Goal: Task Accomplishment & Management: Complete application form

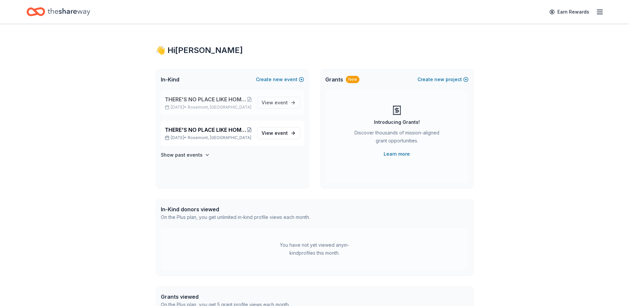
click at [199, 101] on span "THERE'S NO PLACE LIKE HOME "2026 SPRING GARDEN BALL- DES PLAINES CHAMBER OF COM…" at bounding box center [206, 100] width 82 height 8
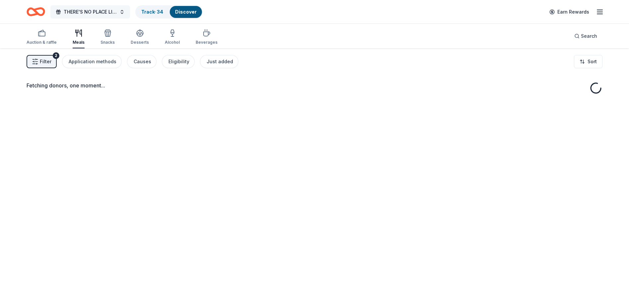
click at [78, 11] on span "THERE'S NO PLACE LIKE HOME "2026 SPRING GARDEN BALL- DES PLAINES CHAMBER OF COM…" at bounding box center [90, 12] width 53 height 8
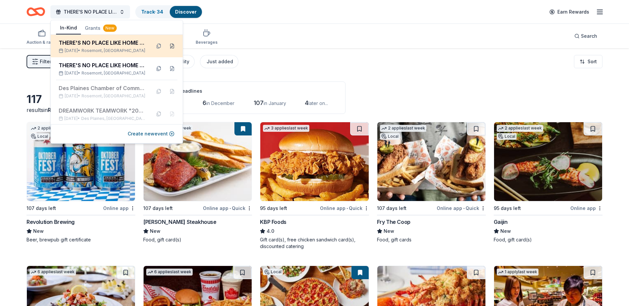
click at [167, 45] on button at bounding box center [172, 46] width 11 height 11
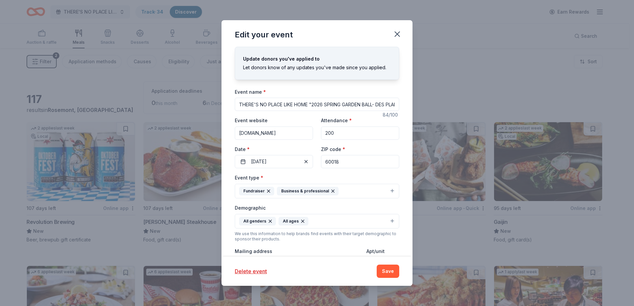
drag, startPoint x: 285, startPoint y: 106, endPoint x: 407, endPoint y: 94, distance: 122.7
click at [288, 106] on input "THERE'S NO PLACE LIKE HOME "2026 SPRING GARDEN BALL- DES PLAINES CHAMBER OF COM…" at bounding box center [317, 104] width 164 height 13
click at [364, 104] on input "THERE'S NO PLACE LIKE OUR DP HOME "2026 SPRING GARDEN BALL- DES PLAINES CHAMBER…" at bounding box center [317, 104] width 164 height 13
type input "THERE'S NO PLACE LIKE OUR DP HOME "2026 WINTER GARDEN BALL- DES PLAINES CHAMBER…"
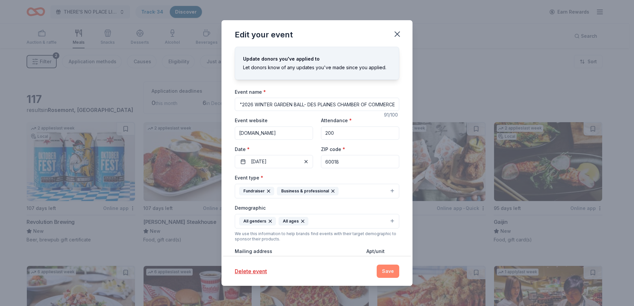
click at [383, 272] on button "Save" at bounding box center [388, 271] width 23 height 13
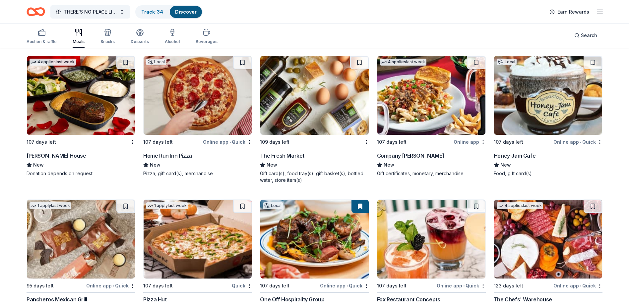
scroll to position [1352, 0]
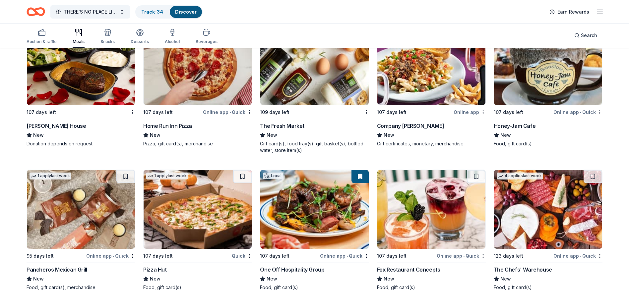
click at [65, 125] on div "[PERSON_NAME] House" at bounding box center [56, 126] width 59 height 8
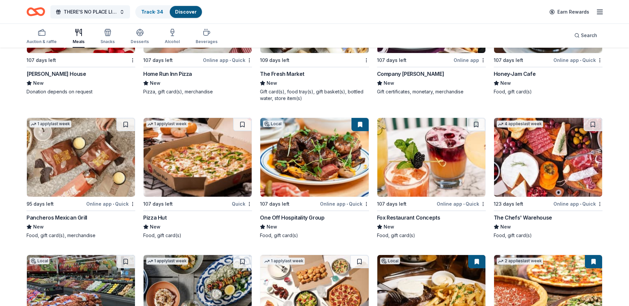
scroll to position [1451, 0]
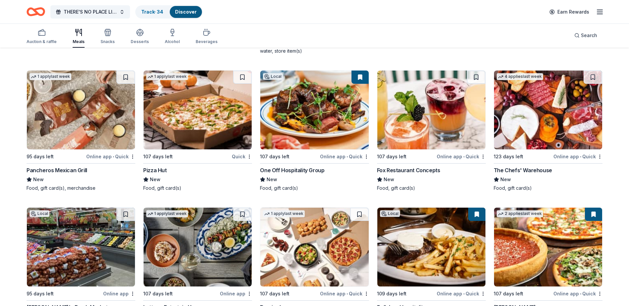
click at [297, 121] on img at bounding box center [314, 110] width 108 height 79
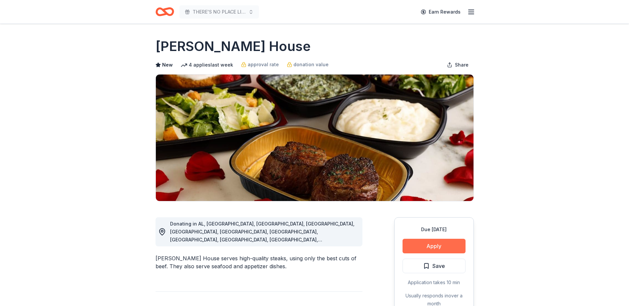
click at [418, 249] on button "Apply" at bounding box center [434, 246] width 63 height 15
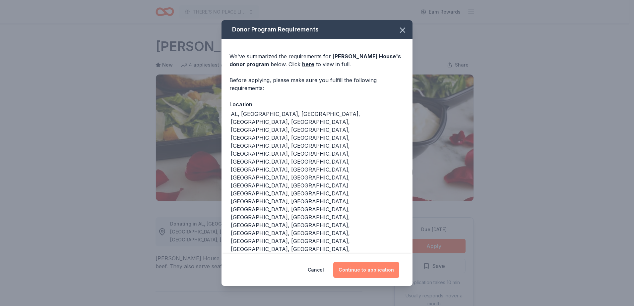
click at [357, 262] on button "Continue to application" at bounding box center [366, 270] width 66 height 16
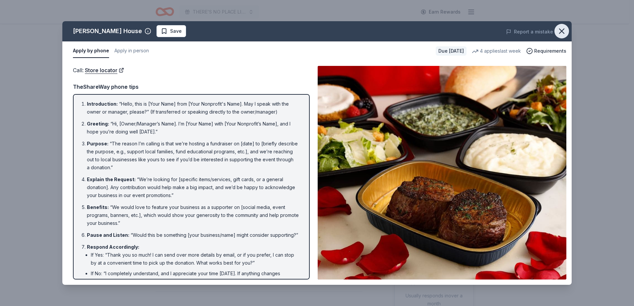
click at [558, 32] on icon "button" at bounding box center [561, 31] width 9 height 9
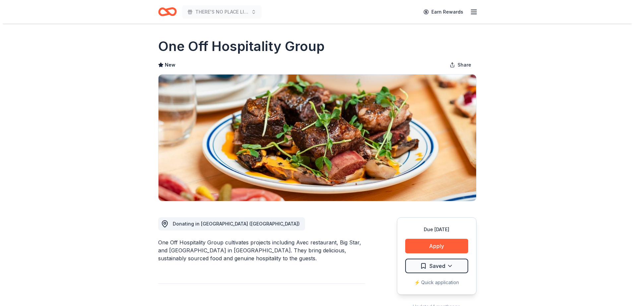
scroll to position [133, 0]
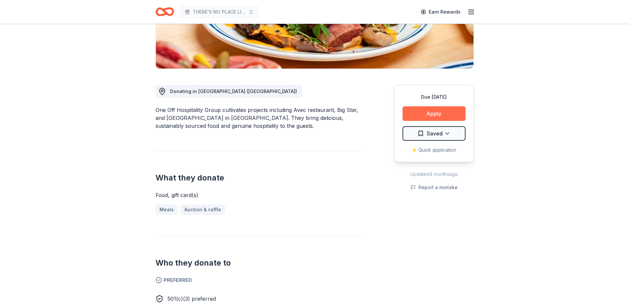
click at [442, 112] on button "Apply" at bounding box center [434, 113] width 63 height 15
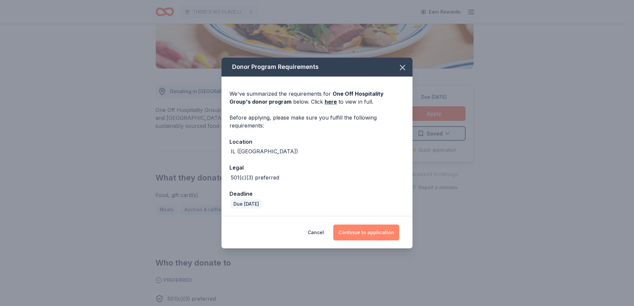
click at [362, 234] on button "Continue to application" at bounding box center [366, 233] width 66 height 16
